Goal: Find specific page/section: Find specific page/section

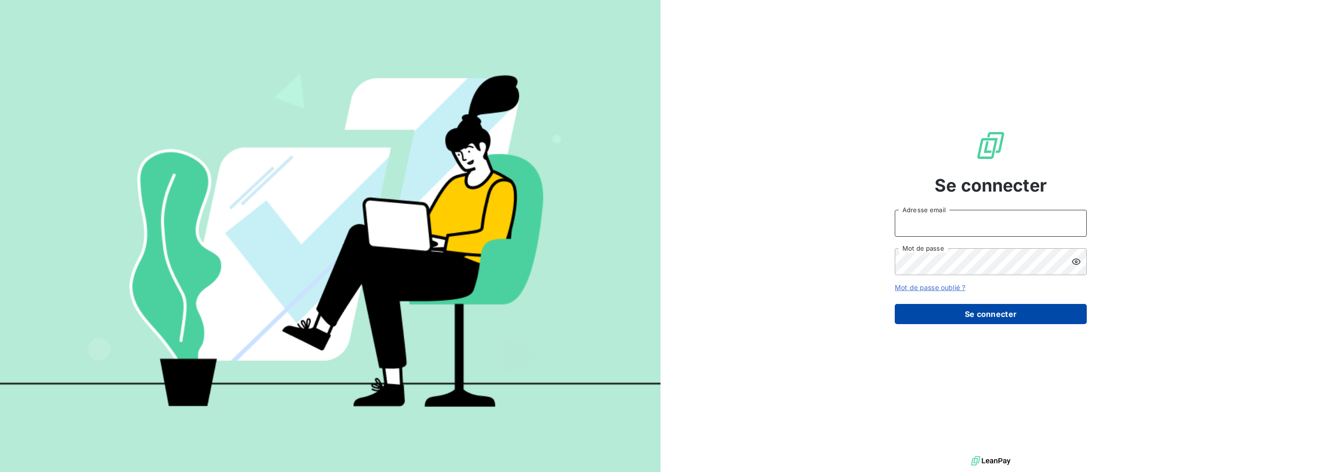
type input "[EMAIL_ADDRESS][DOMAIN_NAME]"
click at [968, 311] on button "Se connecter" at bounding box center [991, 314] width 192 height 20
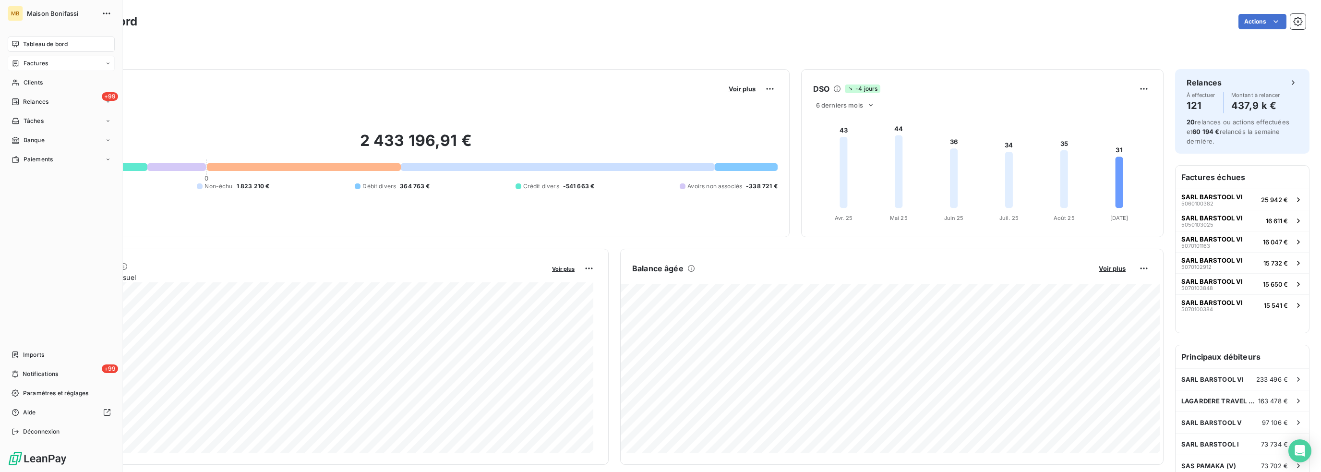
click at [53, 65] on div "Factures" at bounding box center [61, 63] width 107 height 15
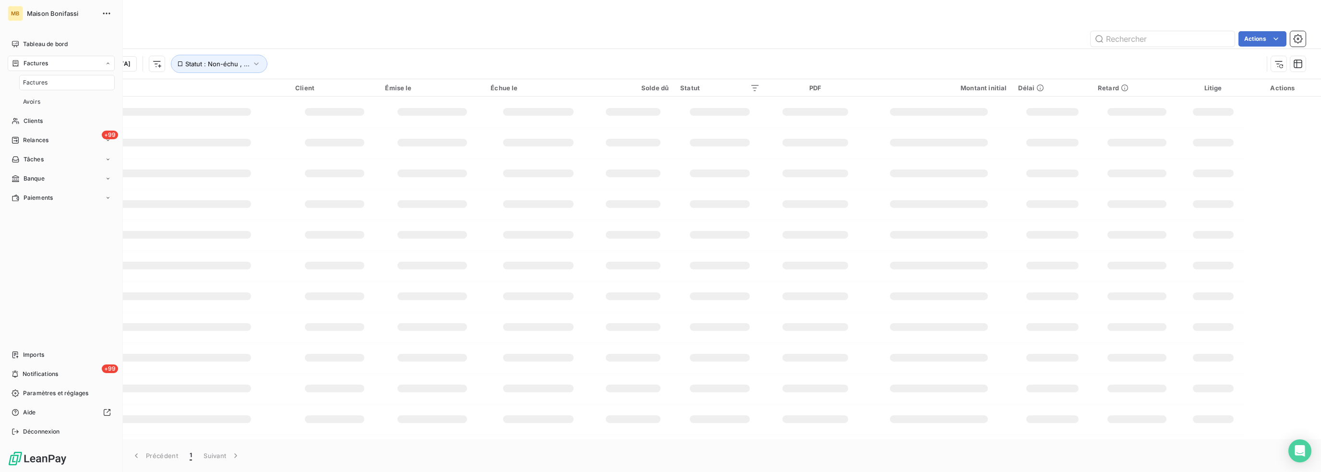
click at [53, 65] on div "Factures" at bounding box center [61, 63] width 107 height 15
click at [48, 85] on div "Clients" at bounding box center [61, 82] width 107 height 15
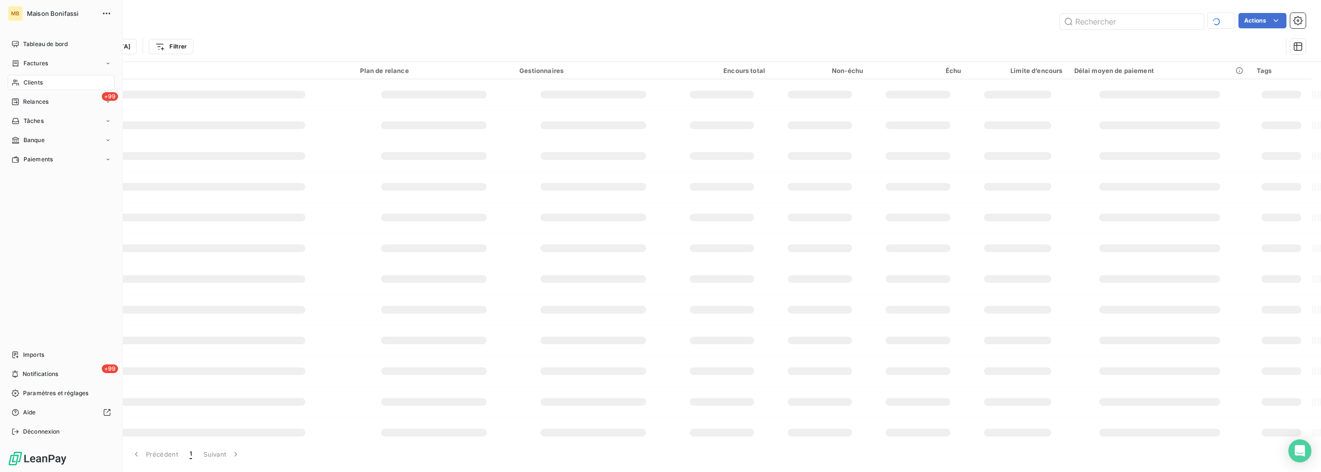
click at [35, 82] on span "Clients" at bounding box center [33, 82] width 19 height 9
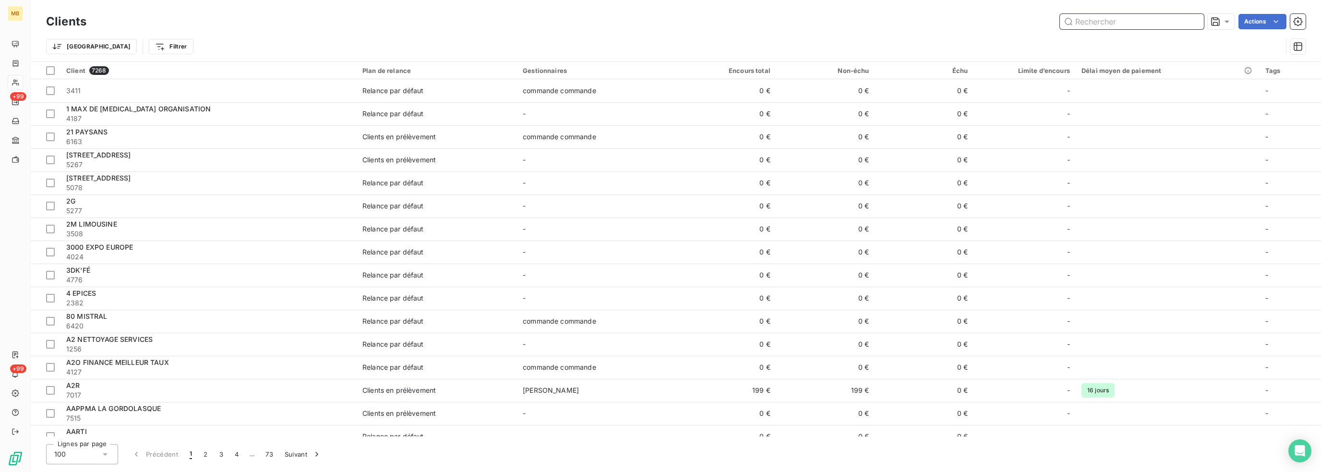
click at [1106, 24] on input "text" at bounding box center [1132, 21] width 144 height 15
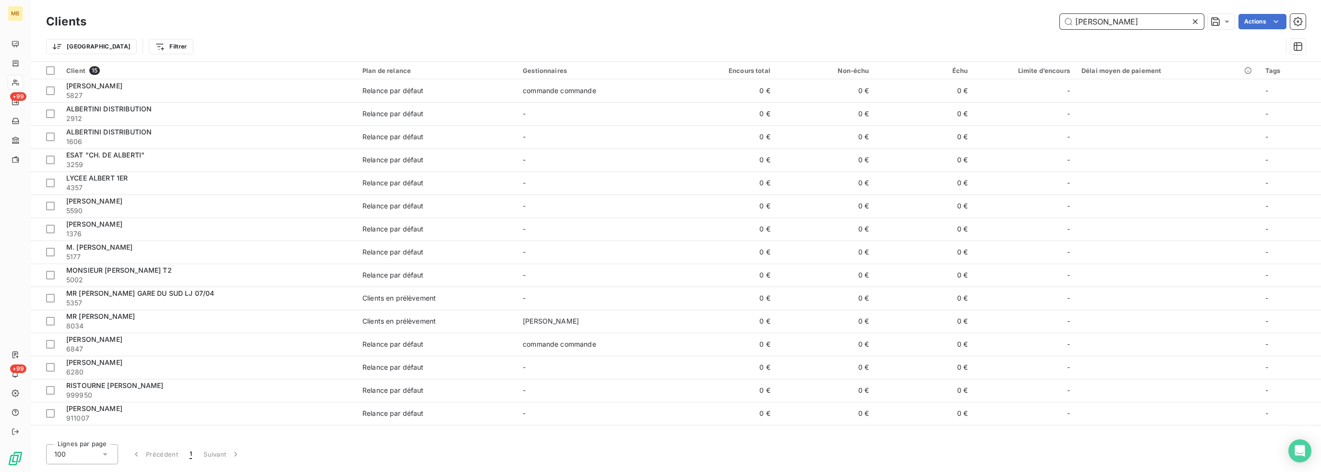
click at [1075, 23] on input "[PERSON_NAME]" at bounding box center [1132, 21] width 144 height 15
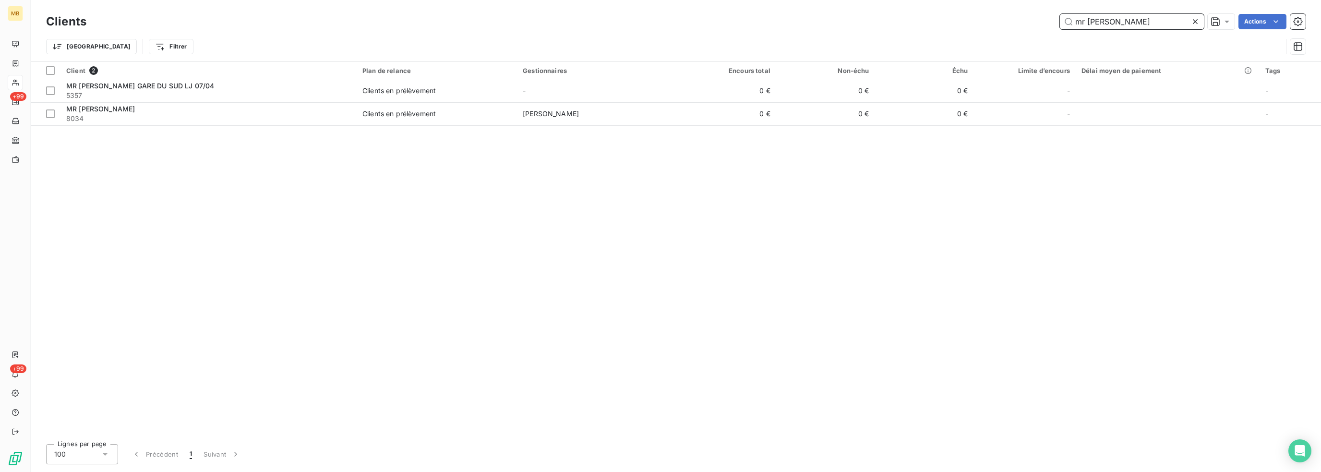
drag, startPoint x: 1144, startPoint y: 21, endPoint x: 976, endPoint y: 30, distance: 167.8
click at [976, 30] on div "Clients mr [PERSON_NAME]" at bounding box center [675, 22] width 1259 height 20
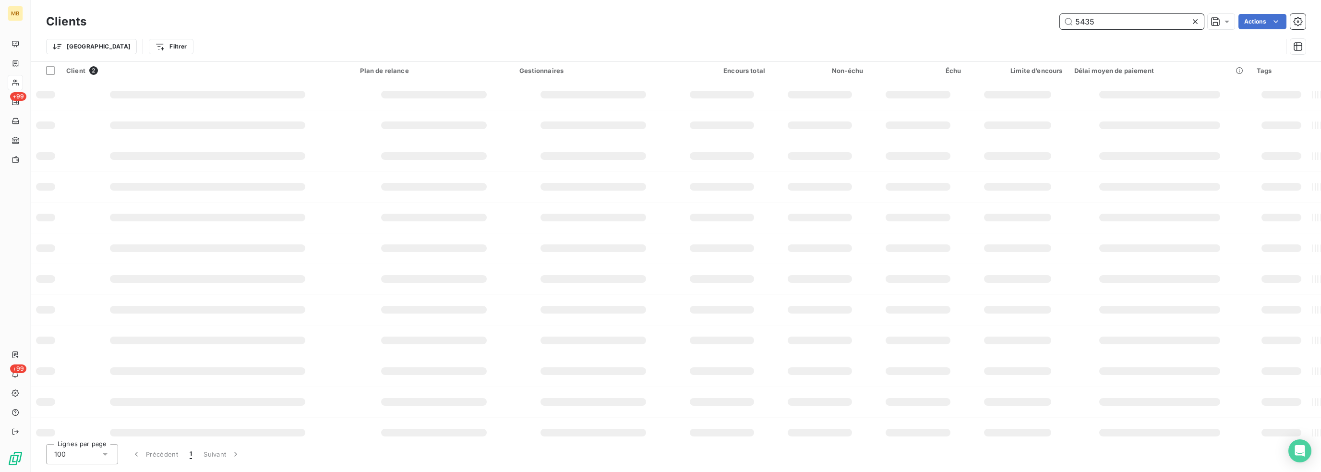
type input "5435"
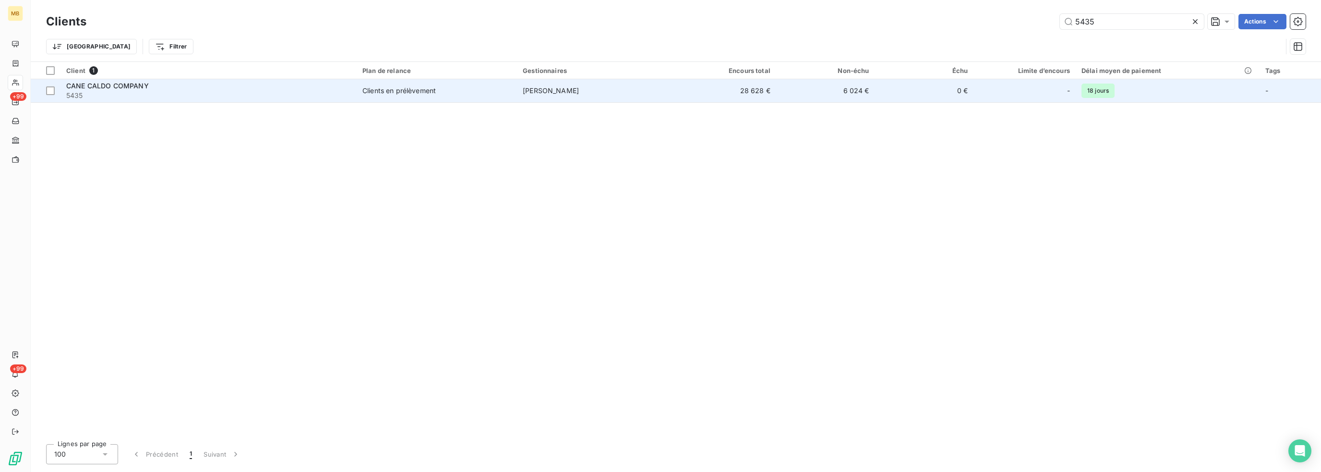
click at [482, 88] on span "Clients en prélèvement" at bounding box center [436, 91] width 149 height 10
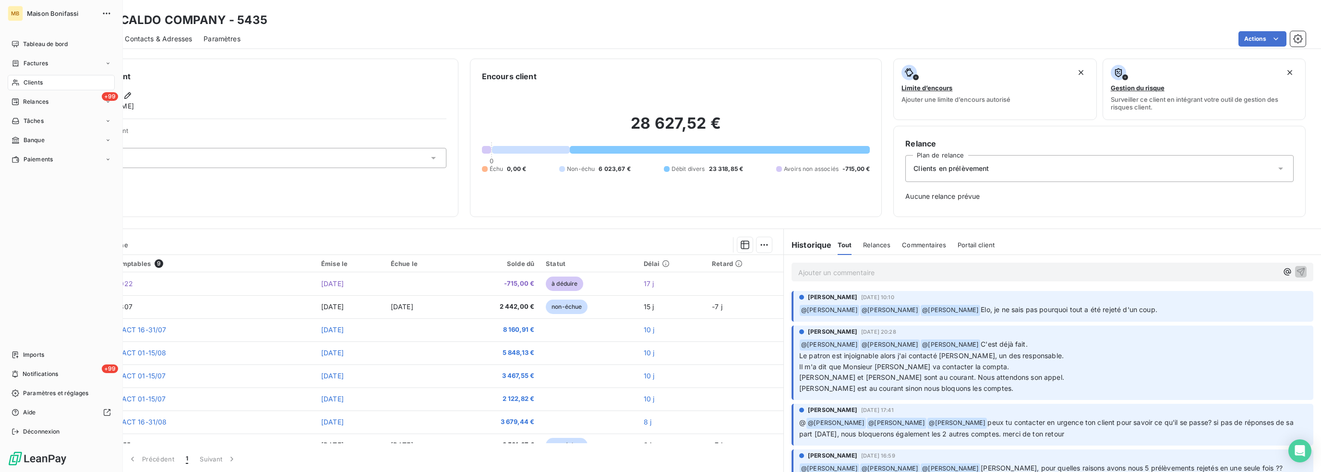
click at [38, 84] on span "Clients" at bounding box center [33, 82] width 19 height 9
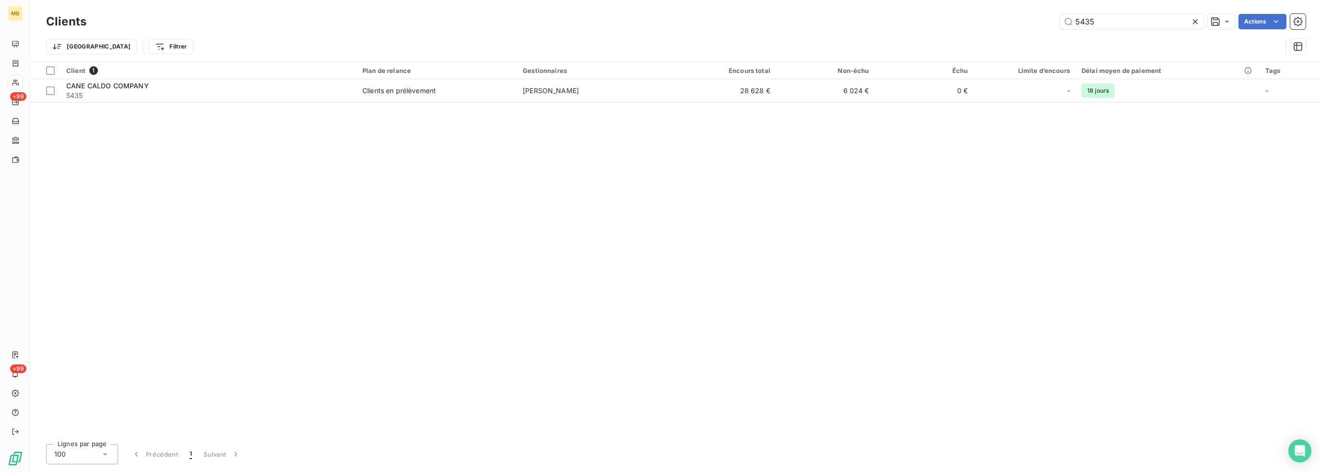
drag, startPoint x: 1046, startPoint y: 24, endPoint x: 925, endPoint y: 30, distance: 121.1
click at [925, 30] on div "Clients 5435 Actions" at bounding box center [675, 22] width 1259 height 20
type input "cane"
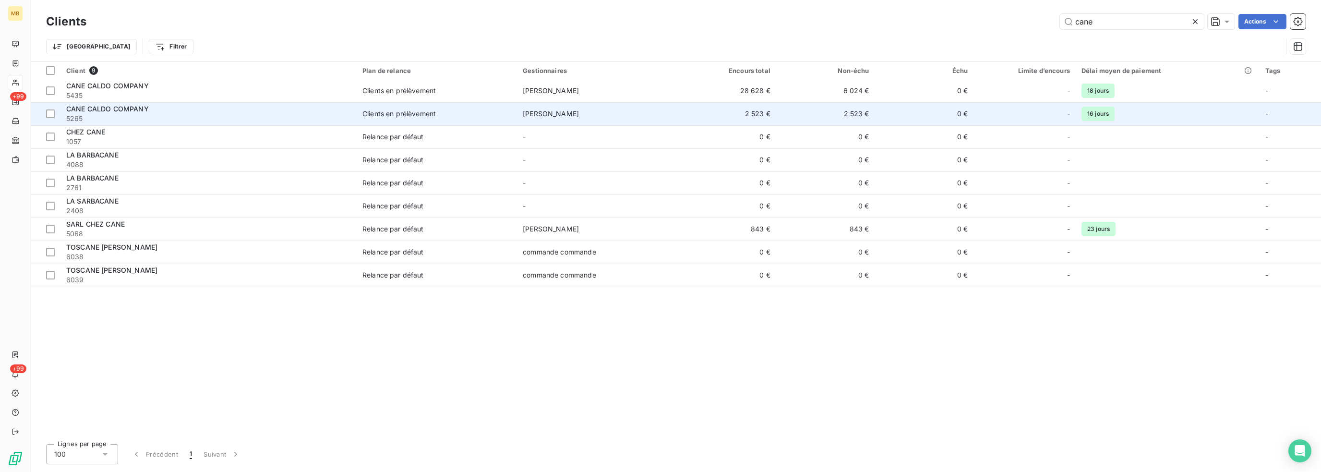
click at [607, 113] on td "[PERSON_NAME]" at bounding box center [597, 113] width 160 height 23
